Goal: Navigation & Orientation: Go to known website

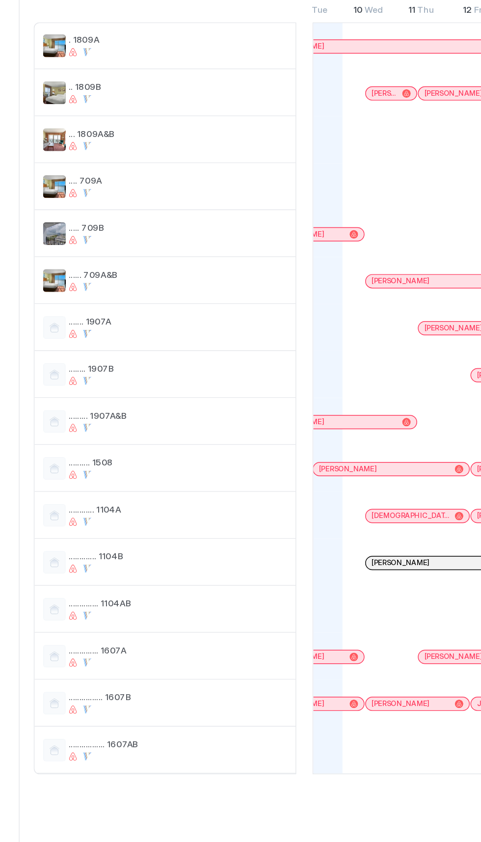
scroll to position [0, 552]
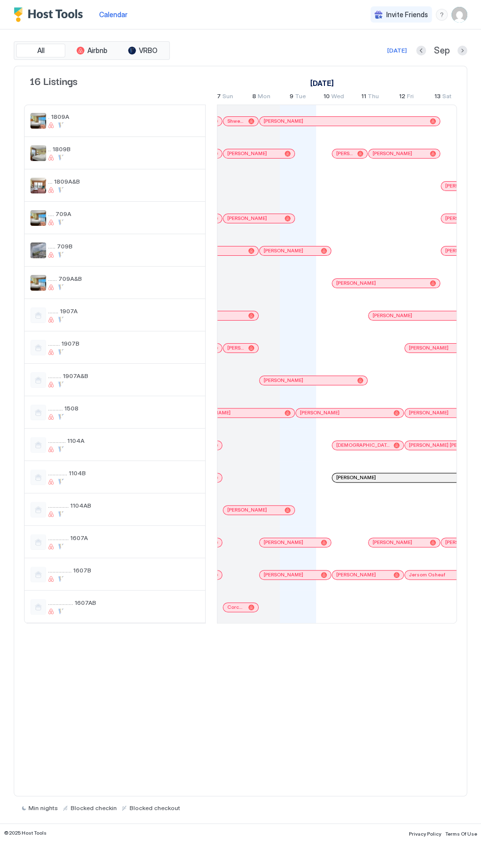
scroll to position [0, 515]
